Goal: Task Accomplishment & Management: Use online tool/utility

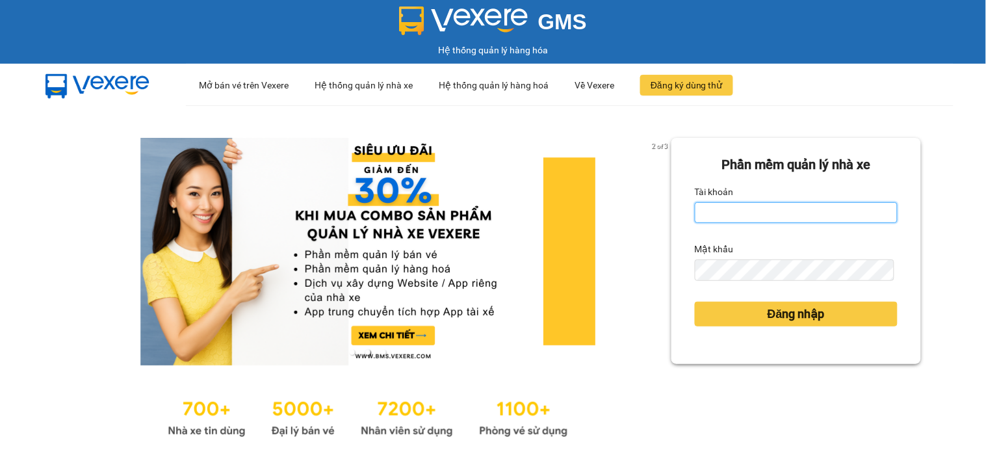
click at [765, 211] on input "Tài khoản" at bounding box center [796, 212] width 203 height 21
type input "ngannt.phucanex"
click at [732, 282] on form "Phần mềm quản lý nhà xe Tài khoản ngannt.phucanex Mật khẩu Đăng nhập" at bounding box center [796, 251] width 203 height 192
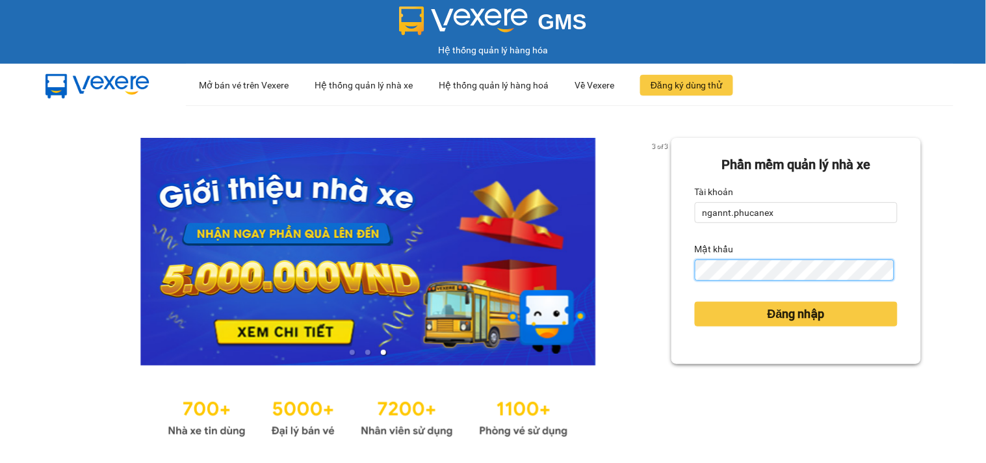
click at [695, 302] on button "Đăng nhập" at bounding box center [796, 314] width 203 height 25
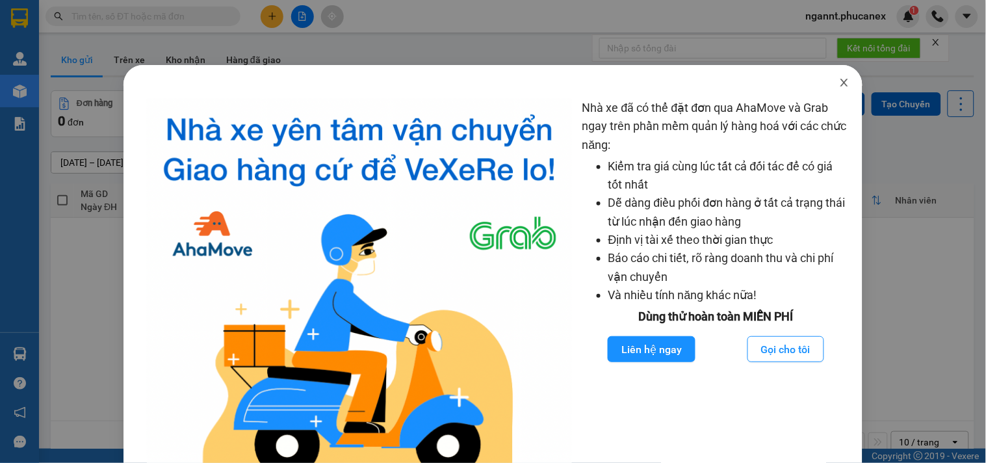
click at [841, 82] on icon "close" at bounding box center [844, 83] width 7 height 8
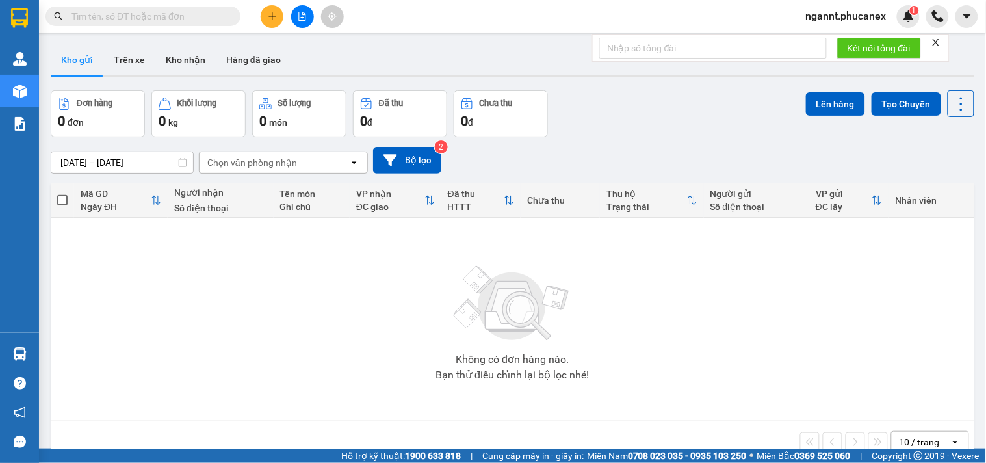
click at [198, 20] on input "text" at bounding box center [148, 16] width 153 height 14
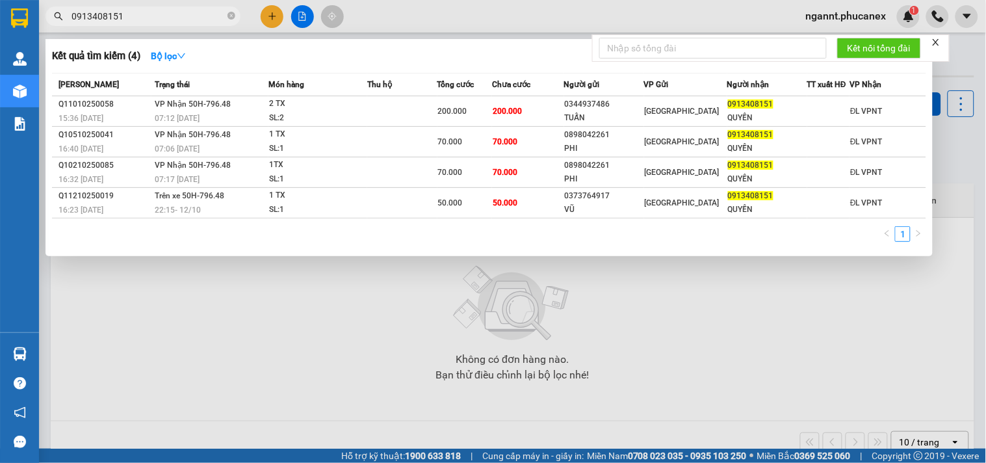
type input "0913408151"
